Goal: Communication & Community: Answer question/provide support

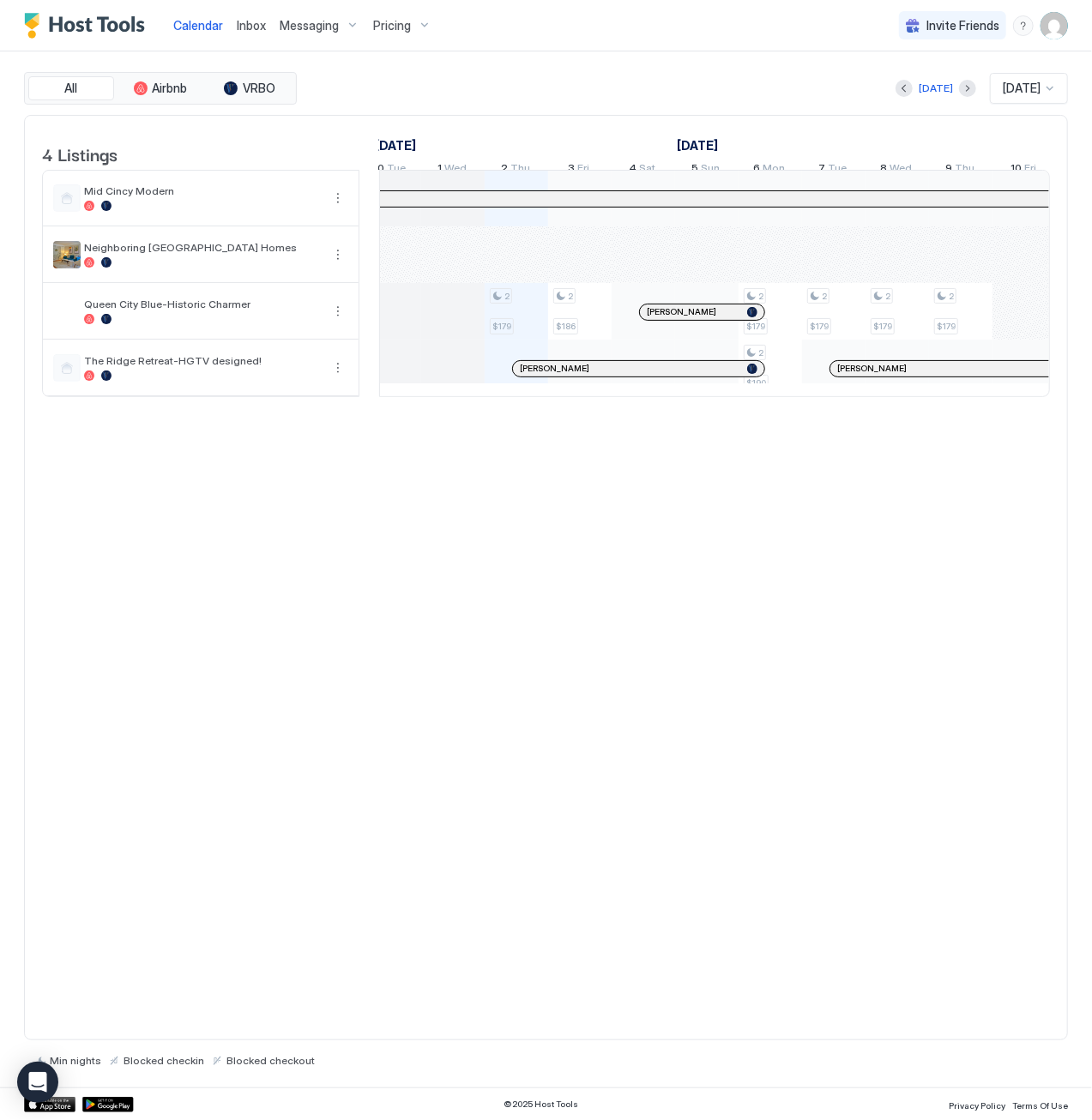
scroll to position [1, 889]
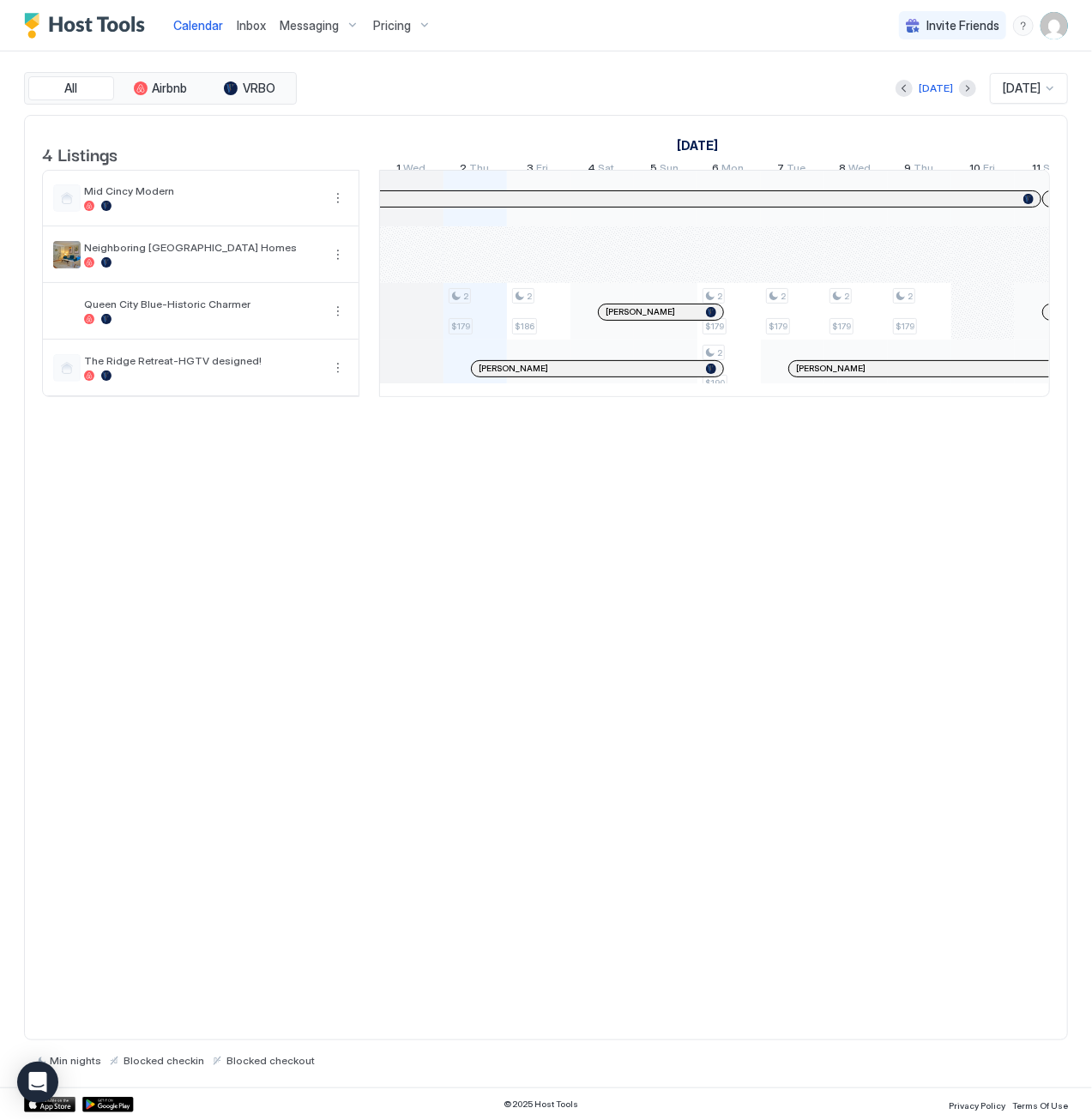
click at [258, 27] on span "Inbox" at bounding box center [251, 25] width 29 height 15
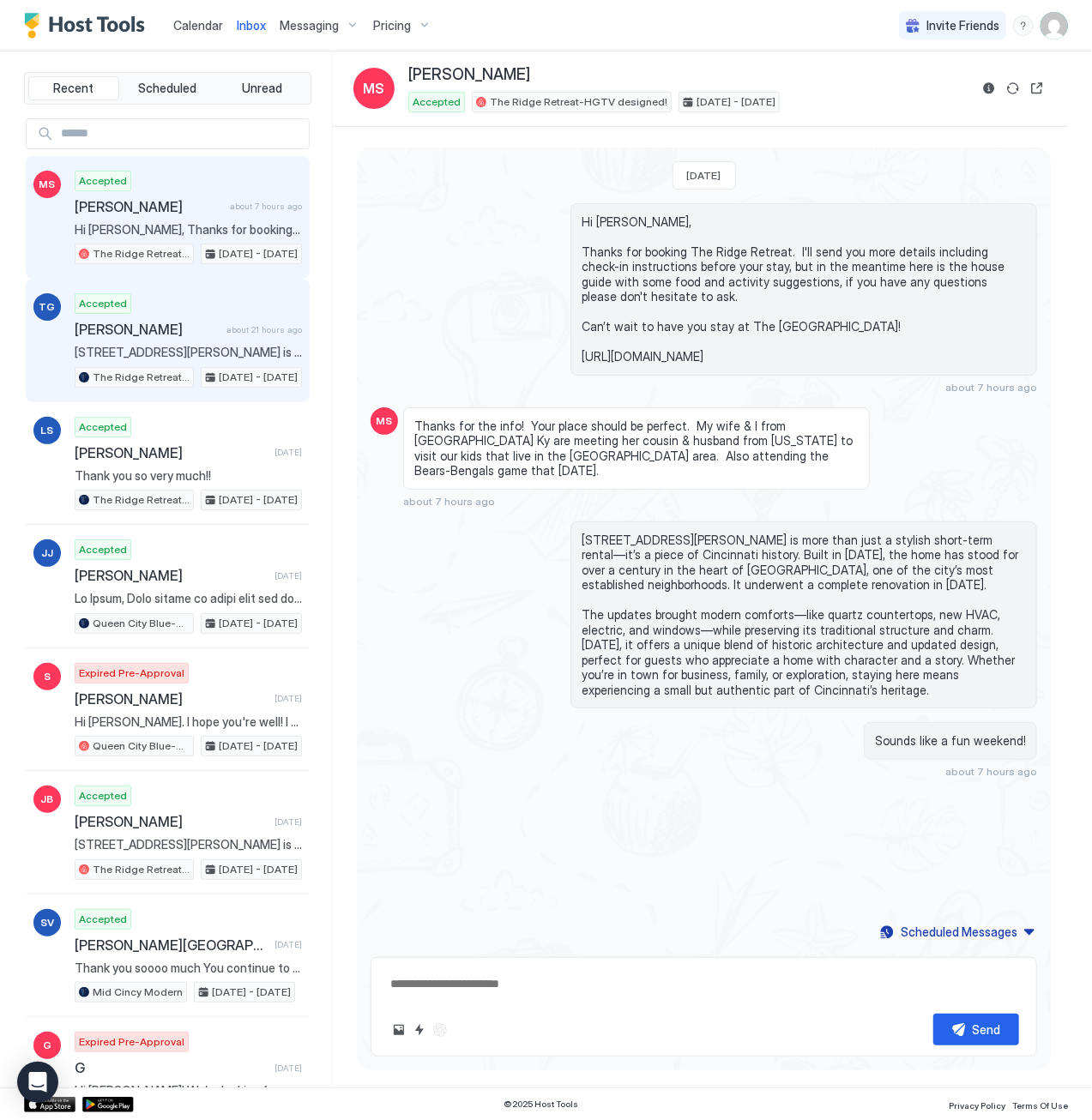
click at [192, 320] on span "[PERSON_NAME]" at bounding box center [147, 329] width 145 height 17
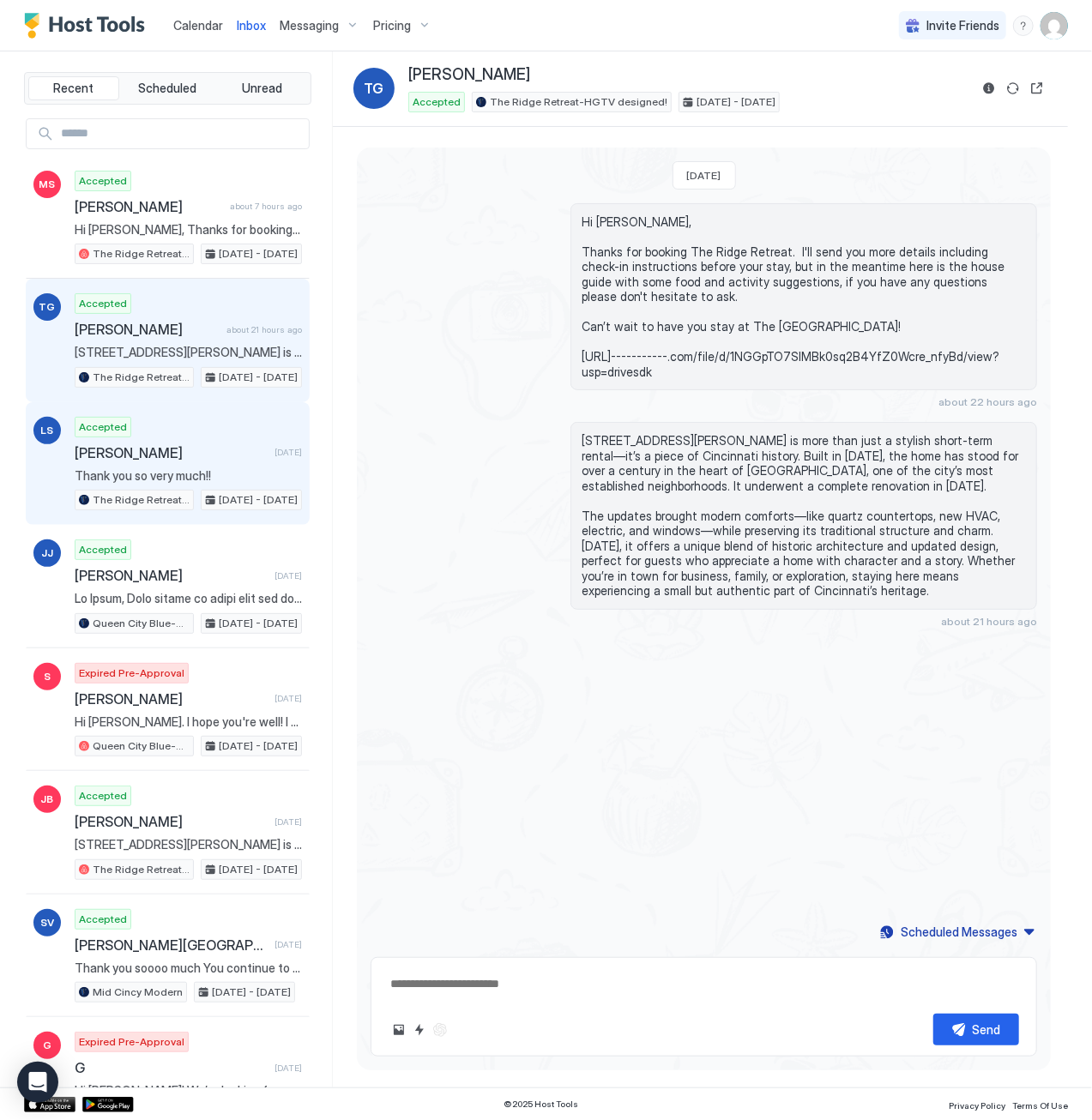
click at [201, 457] on div "Accepted [PERSON_NAME] [DATE] Thank you so very much!! The Ridge Retreat-HGTV d…" at bounding box center [188, 463] width 228 height 94
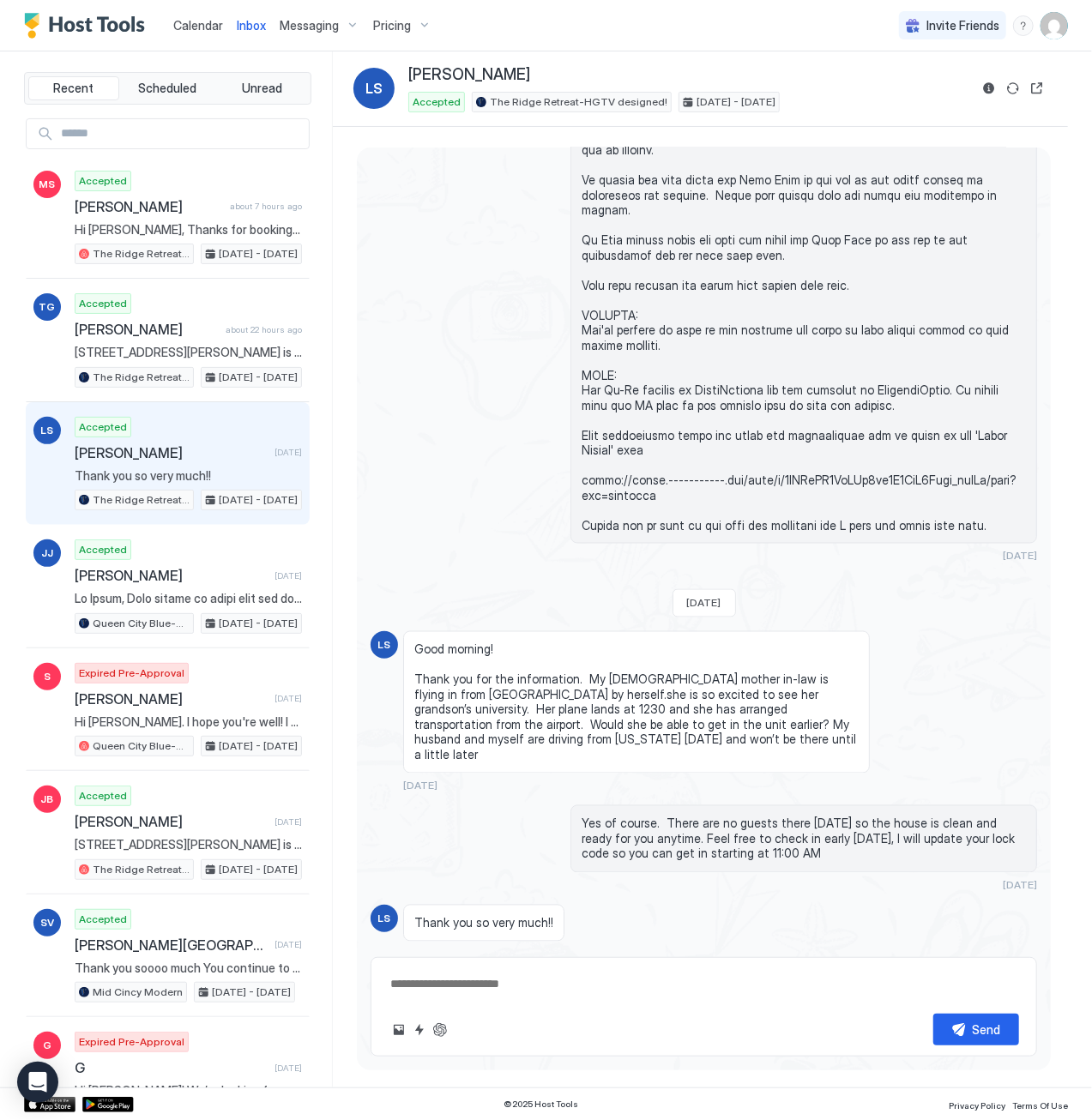
scroll to position [1257, 0]
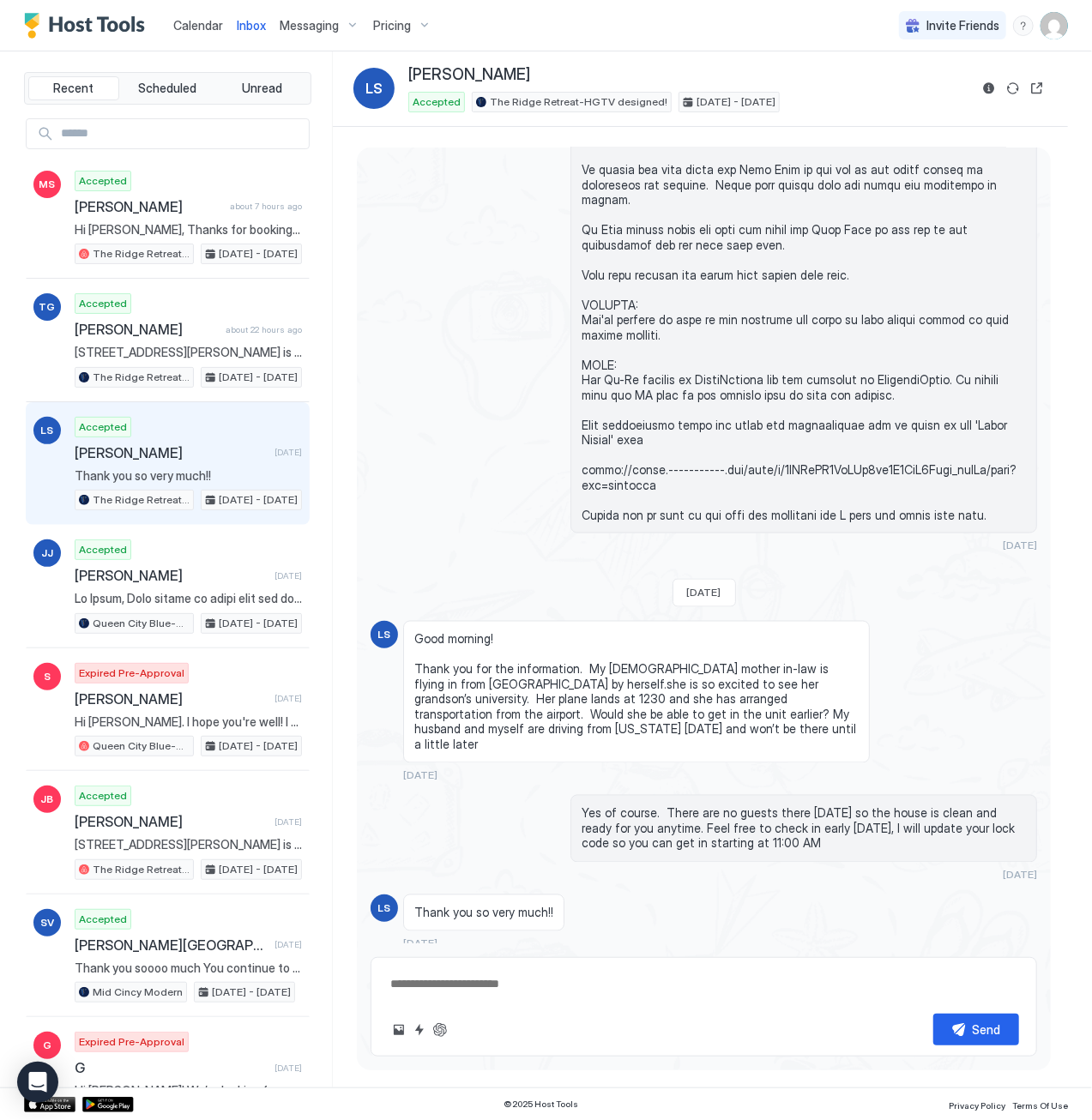
type textarea "*"
